Goal: Navigation & Orientation: Find specific page/section

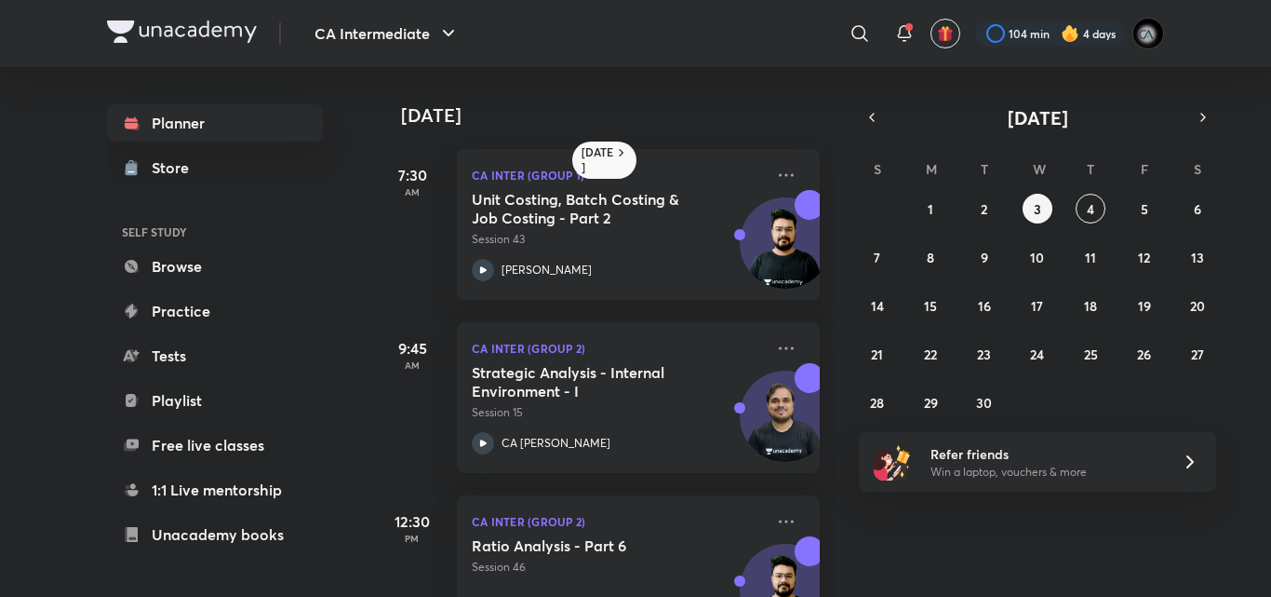
scroll to position [429, 0]
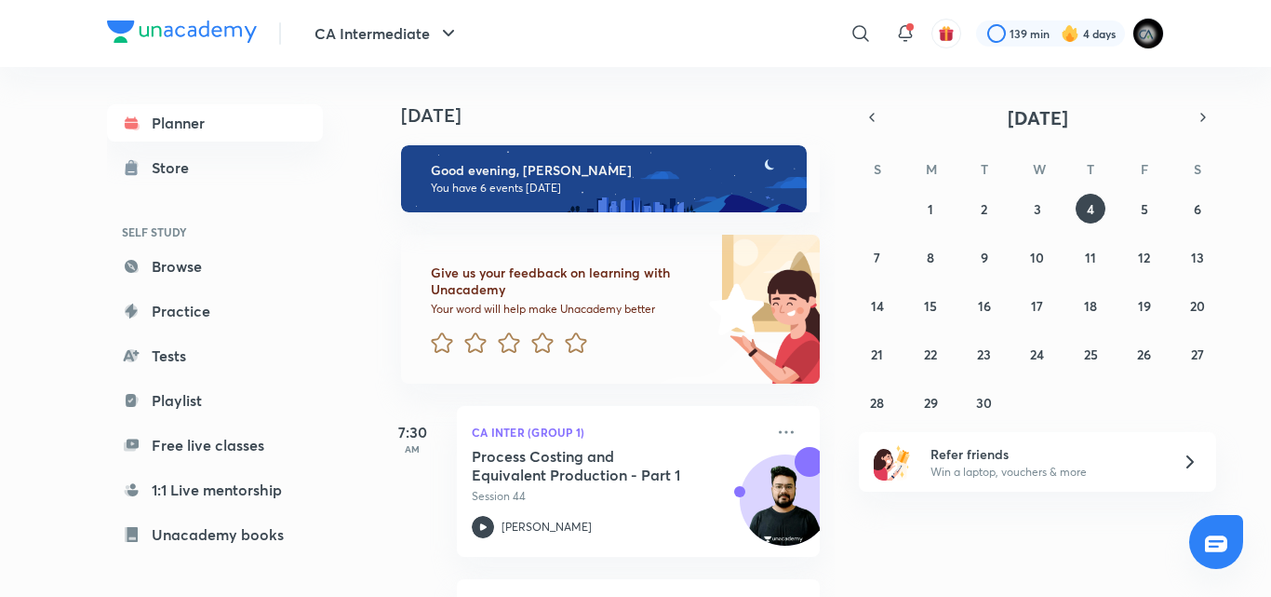
click at [818, 519] on div "[DATE] Good evening, [PERSON_NAME] You have 6 events [DATE] Give us your feedba…" at bounding box center [605, 332] width 460 height 530
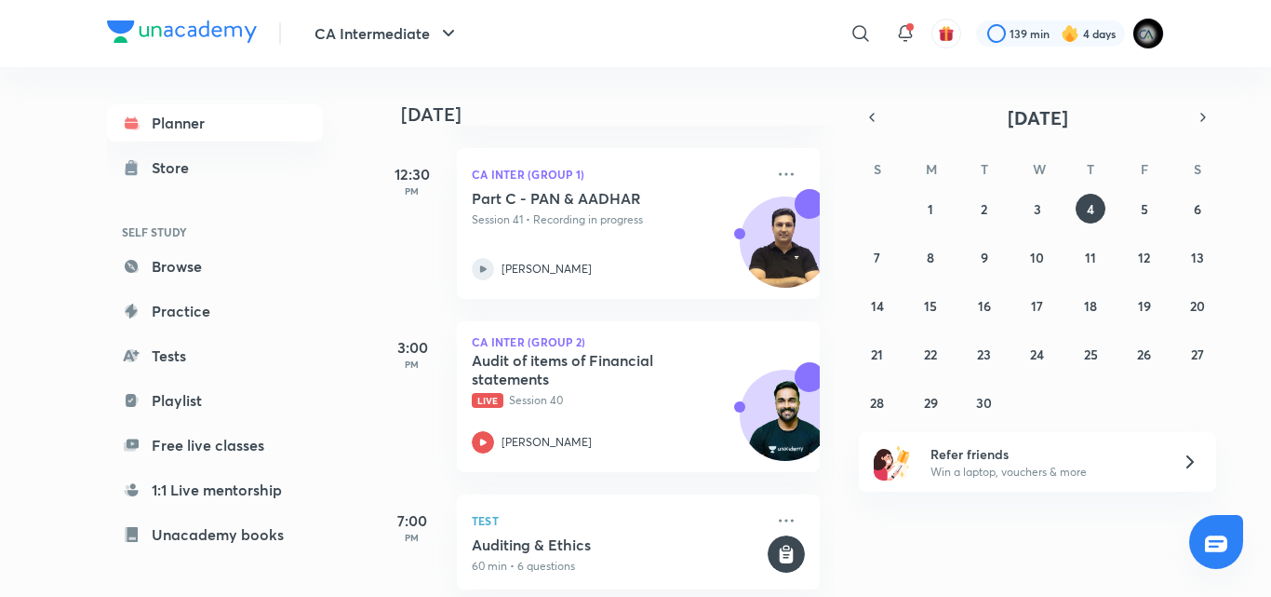
scroll to position [804, 0]
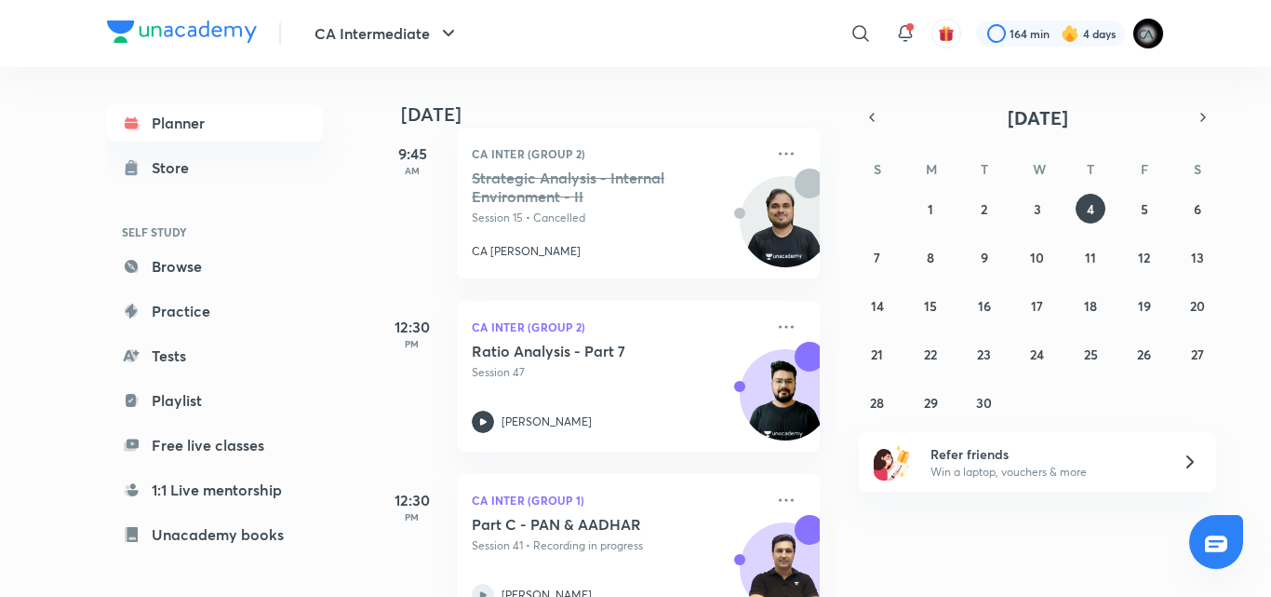
scroll to position [804, 0]
